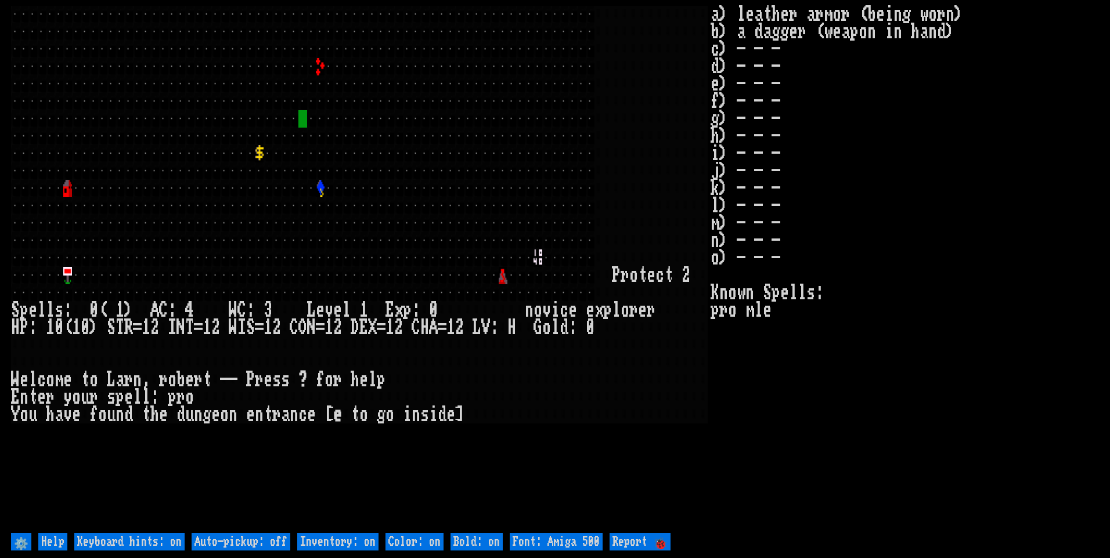
click at [246, 537] on off "Auto-pickup: off" at bounding box center [240, 541] width 99 height 17
type off "Auto-pickup: on"
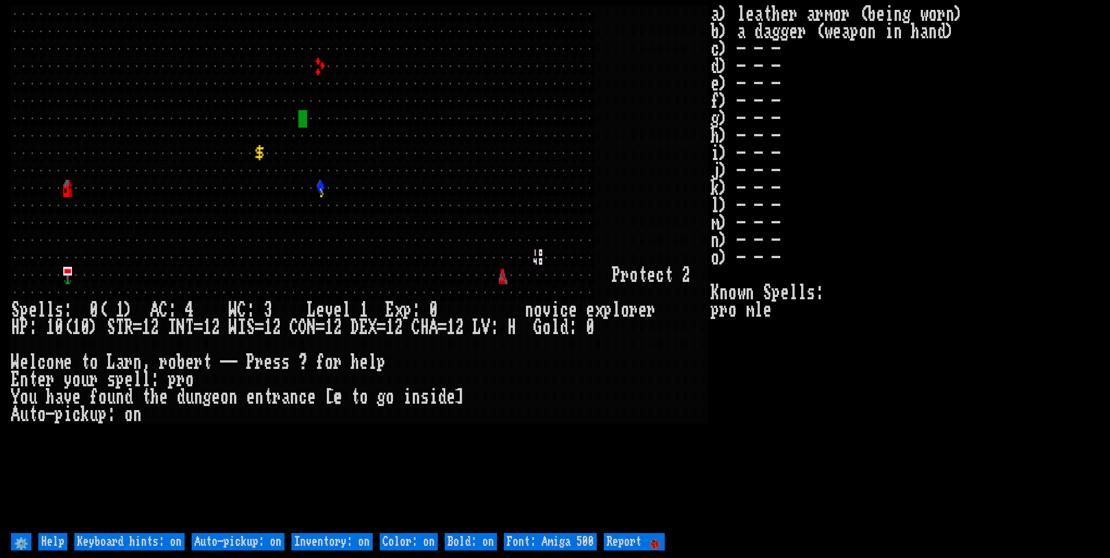
click at [342, 540] on on "Inventory: on" at bounding box center [331, 541] width 81 height 17
type on "Inventory: off"
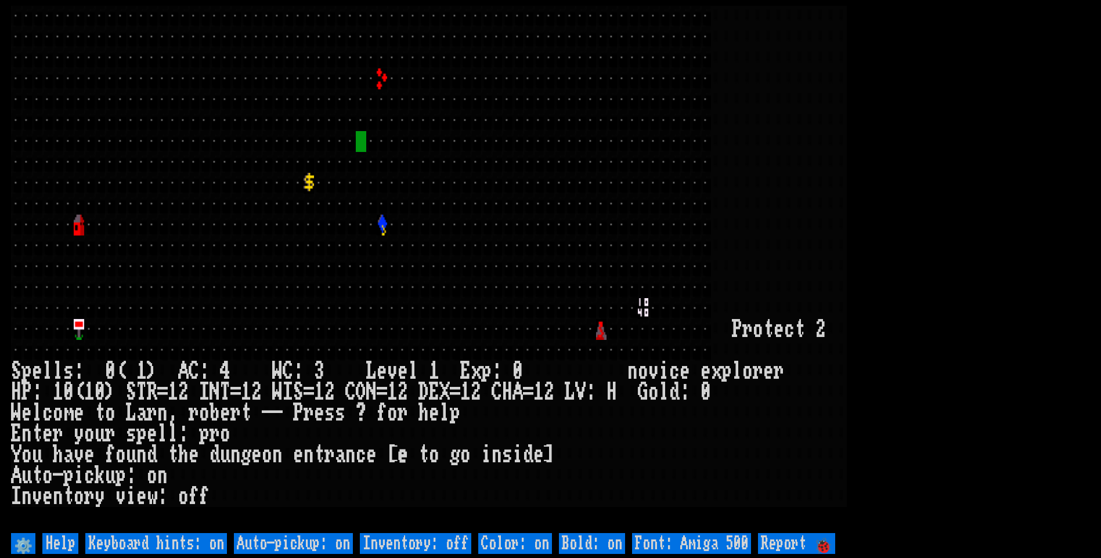
click at [674, 533] on 500 "Font: Amiga 500" at bounding box center [691, 543] width 119 height 21
type 500 "Font: Amiga 1200"
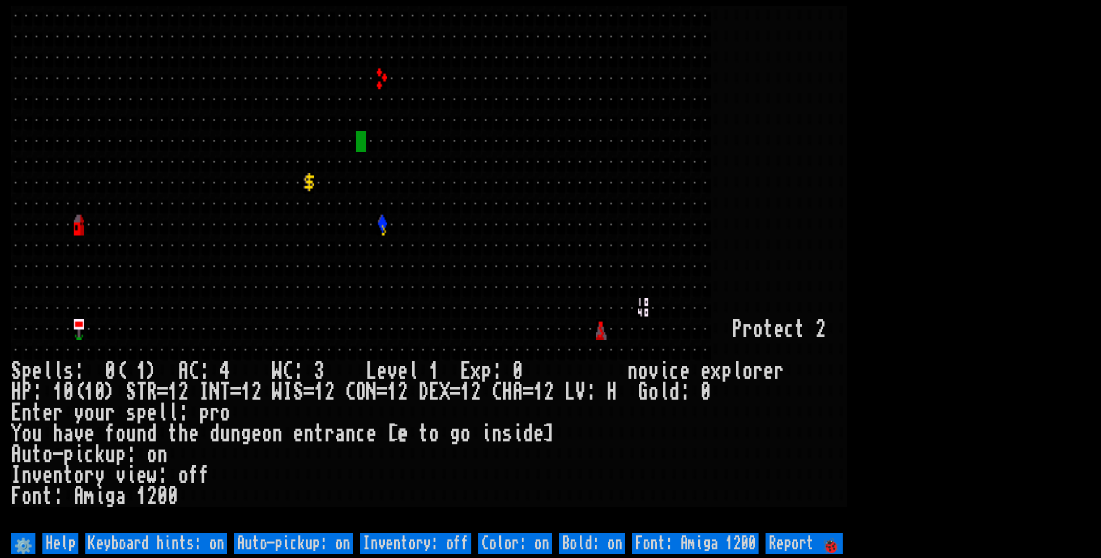
click at [928, 258] on larn at bounding box center [550, 268] width 1079 height 525
